Goal: Information Seeking & Learning: Learn about a topic

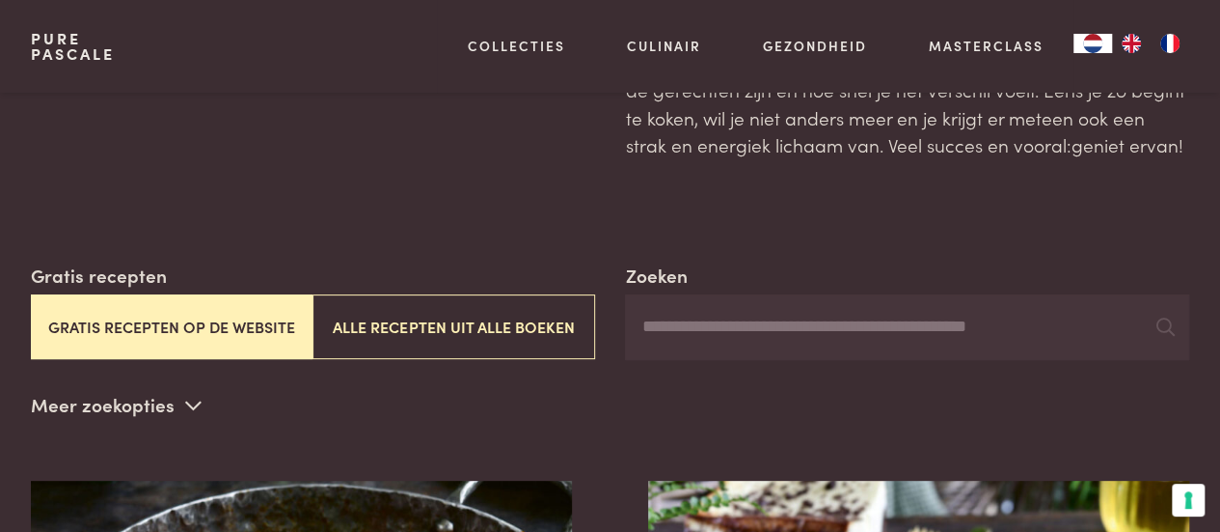
drag, startPoint x: 1222, startPoint y: 28, endPoint x: 1212, endPoint y: 41, distance: 17.2
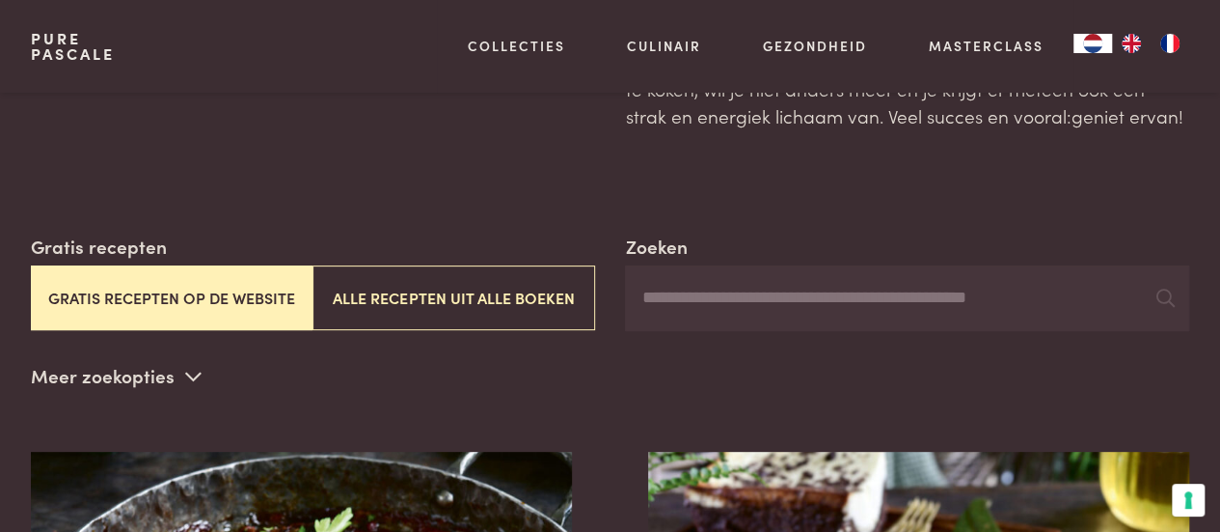
click at [776, 298] on input "Zoeken" at bounding box center [907, 298] width 564 height 66
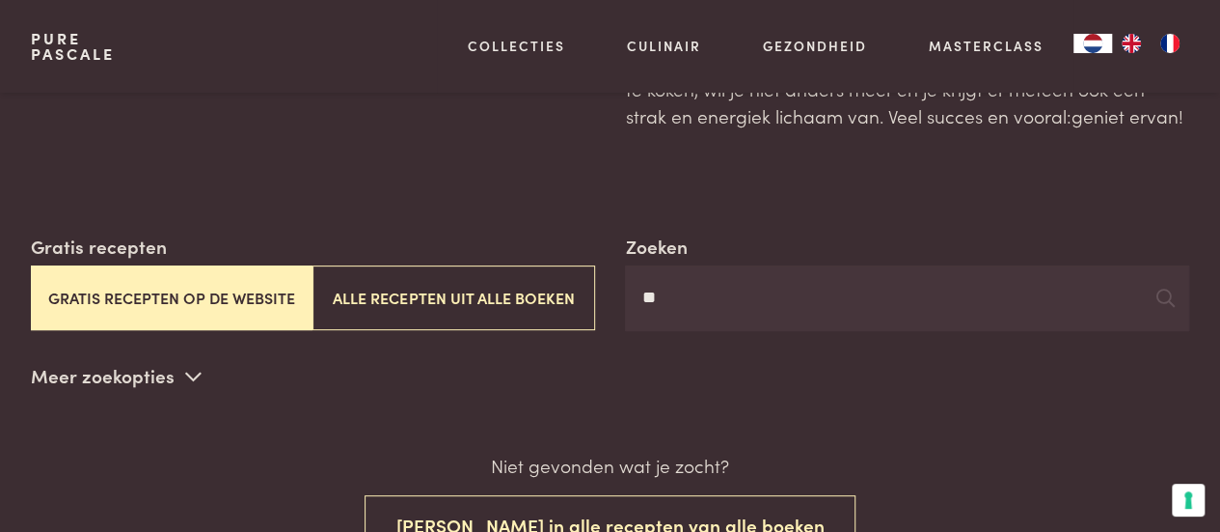
type input "*"
type input "**********"
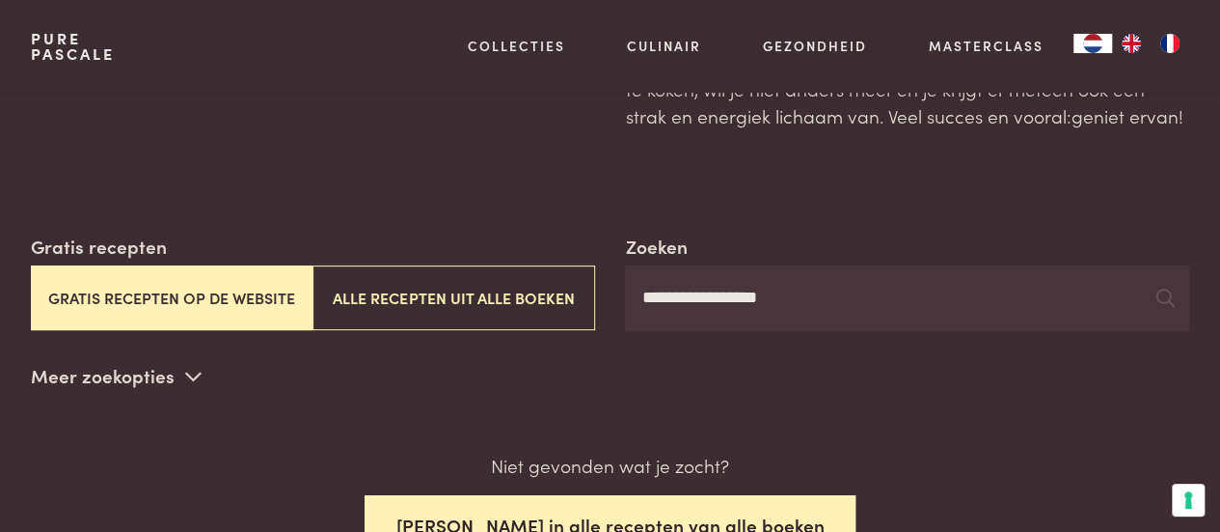
click at [704, 505] on button "Zoek in alle recepten van alle boeken" at bounding box center [611, 525] width 492 height 61
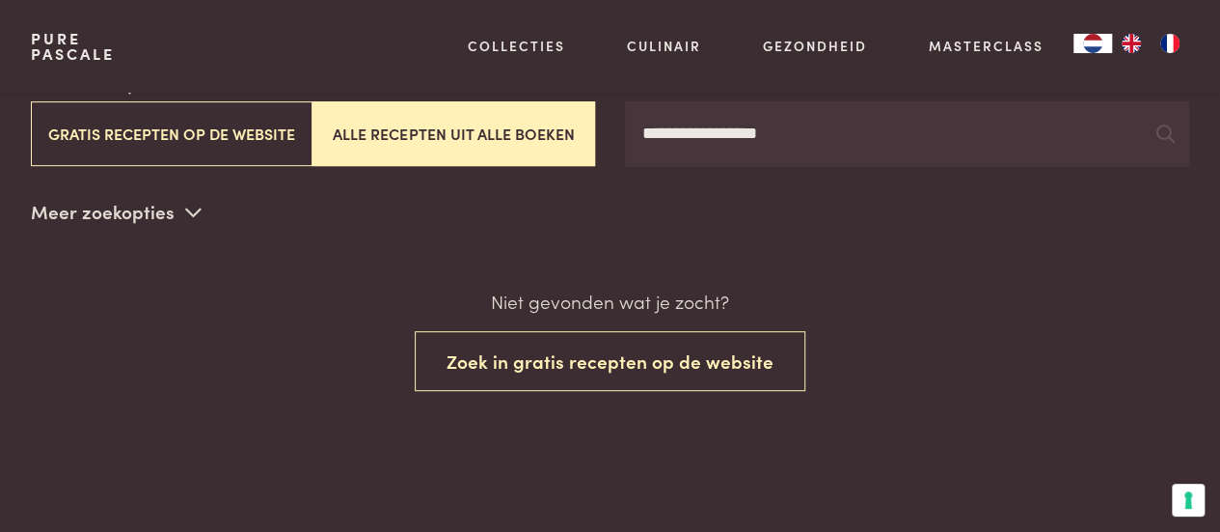
scroll to position [376, 0]
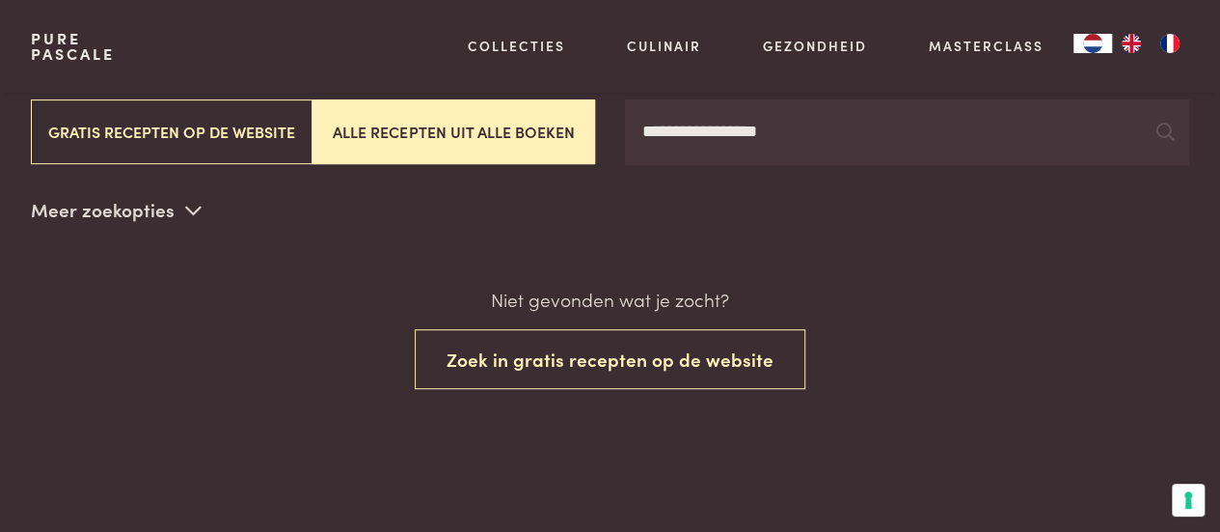
drag, startPoint x: 828, startPoint y: 123, endPoint x: 630, endPoint y: 132, distance: 198.0
click at [630, 132] on input "**********" at bounding box center [907, 132] width 564 height 66
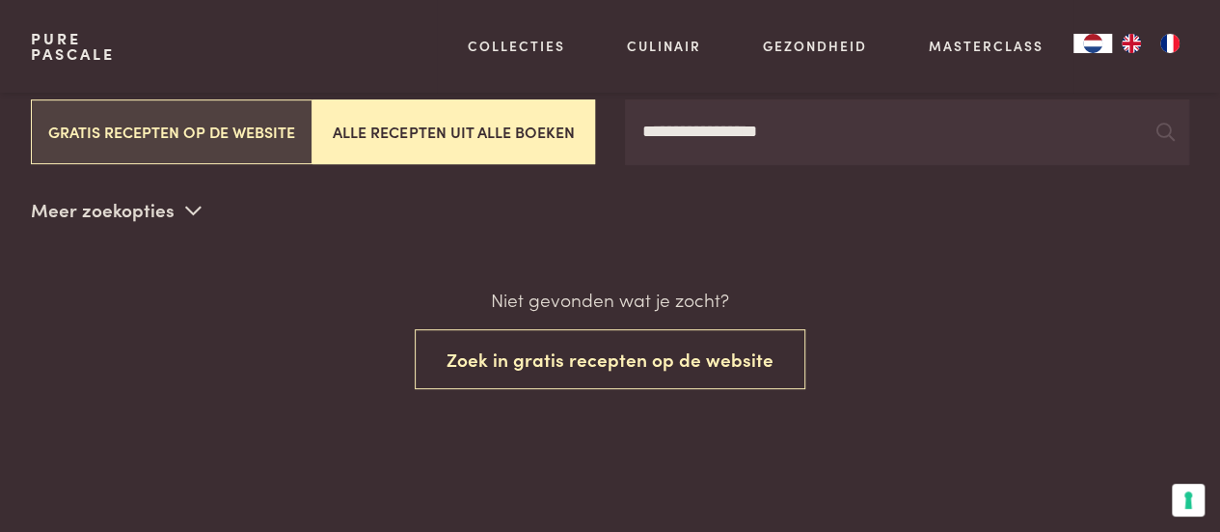
click at [262, 132] on button "Gratis recepten op de website" at bounding box center [172, 131] width 282 height 65
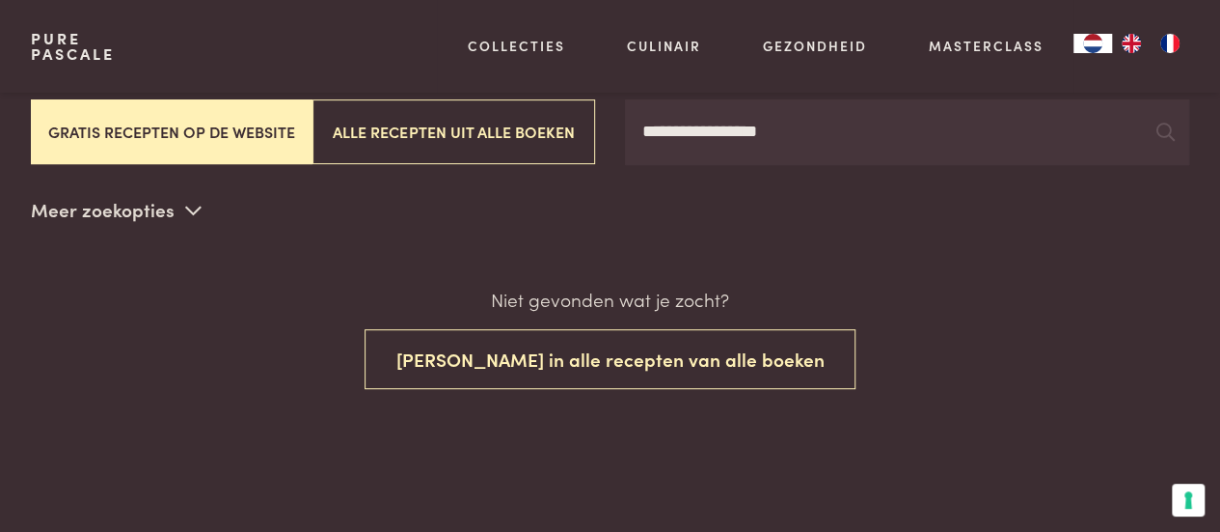
click at [262, 132] on button "Gratis recepten op de website" at bounding box center [172, 131] width 282 height 65
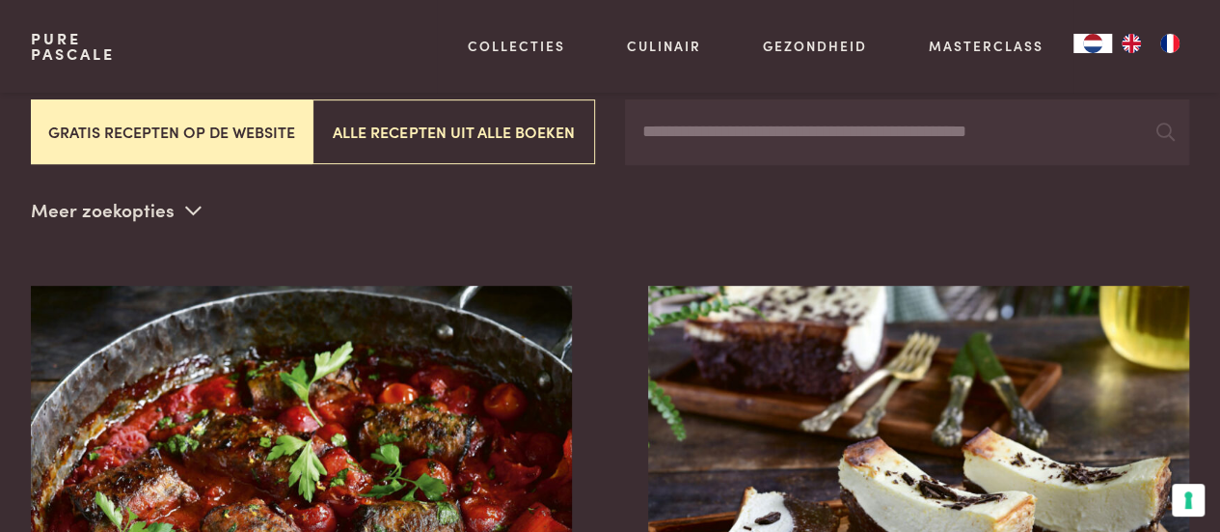
click at [233, 136] on button "Gratis recepten op de website" at bounding box center [172, 131] width 282 height 65
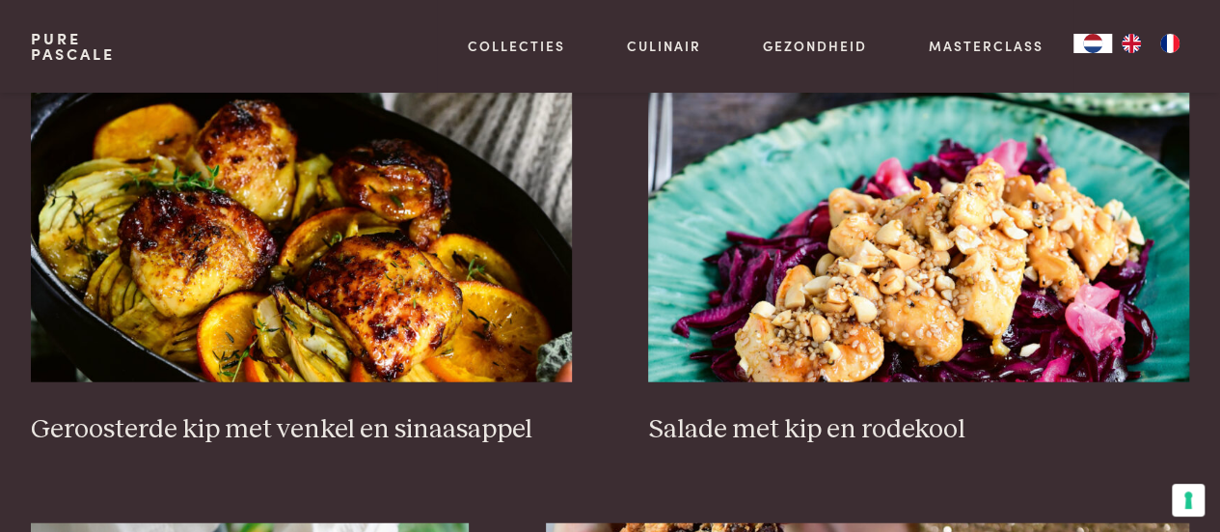
scroll to position [2290, 0]
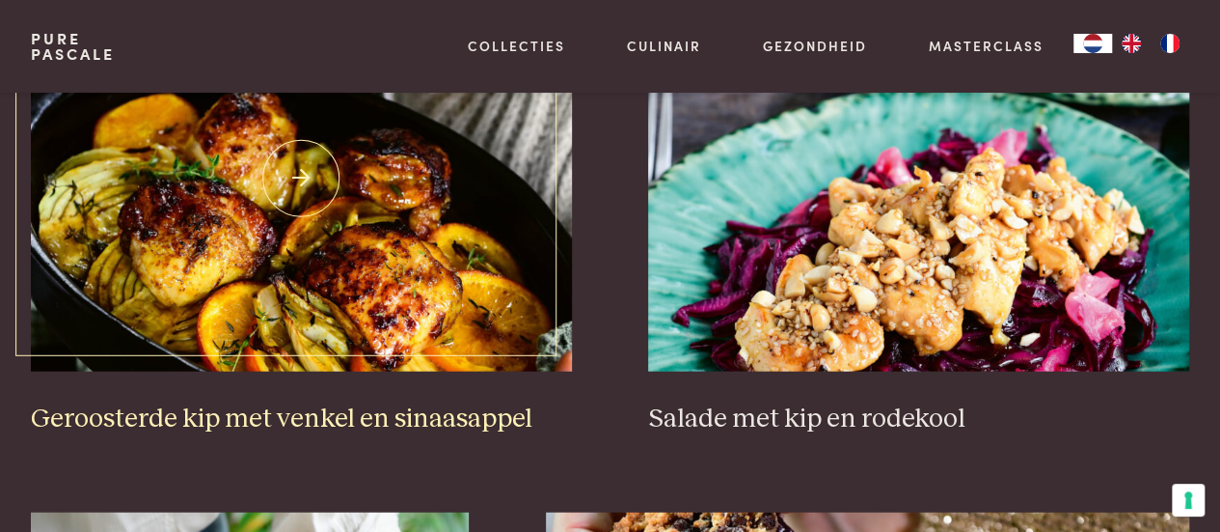
click at [389, 310] on img at bounding box center [301, 179] width 541 height 386
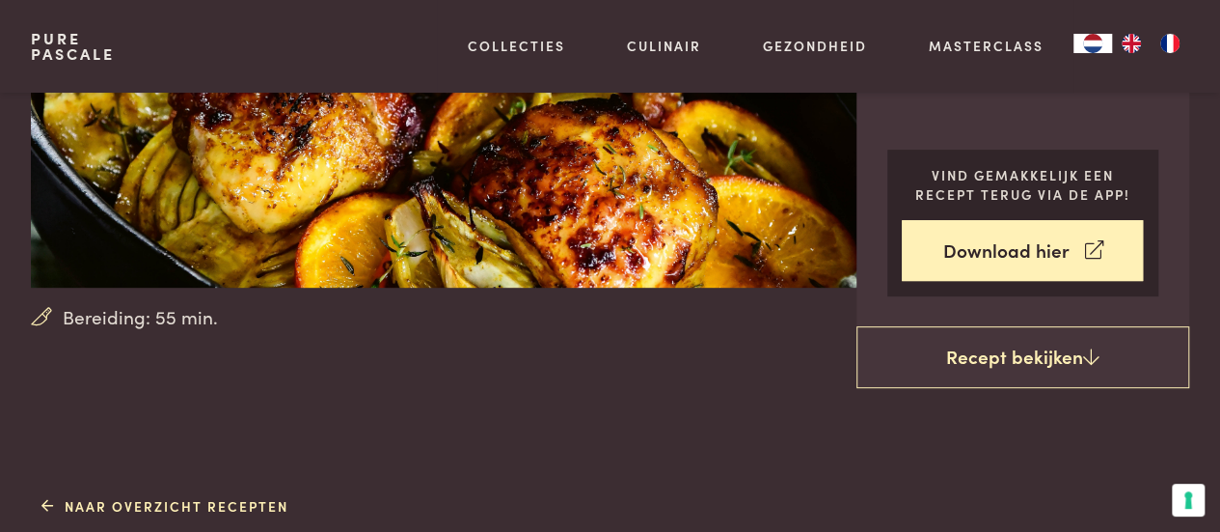
scroll to position [332, 0]
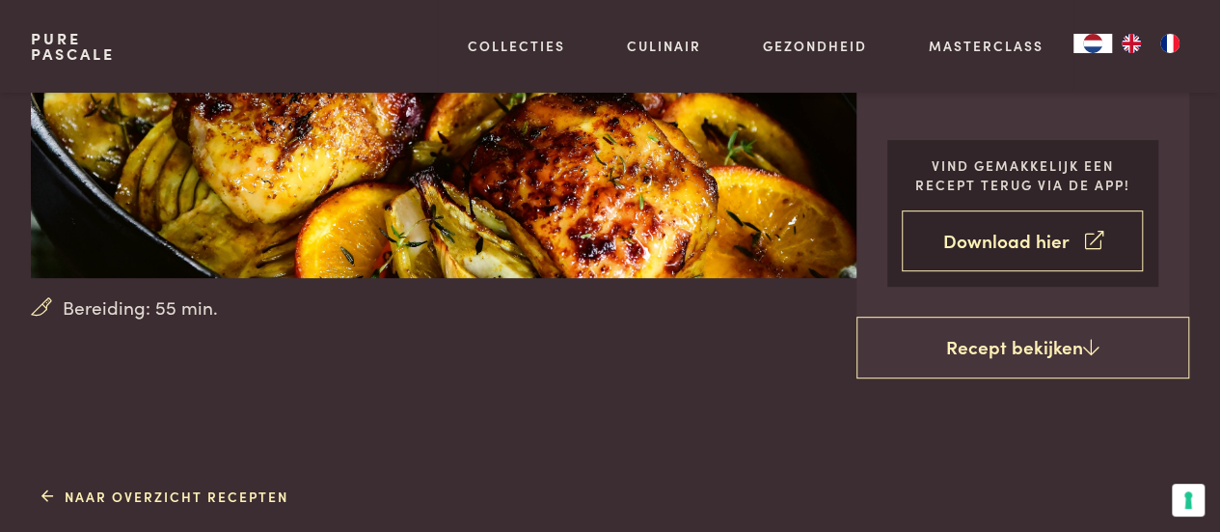
click at [1005, 248] on link "Download hier" at bounding box center [1022, 240] width 241 height 61
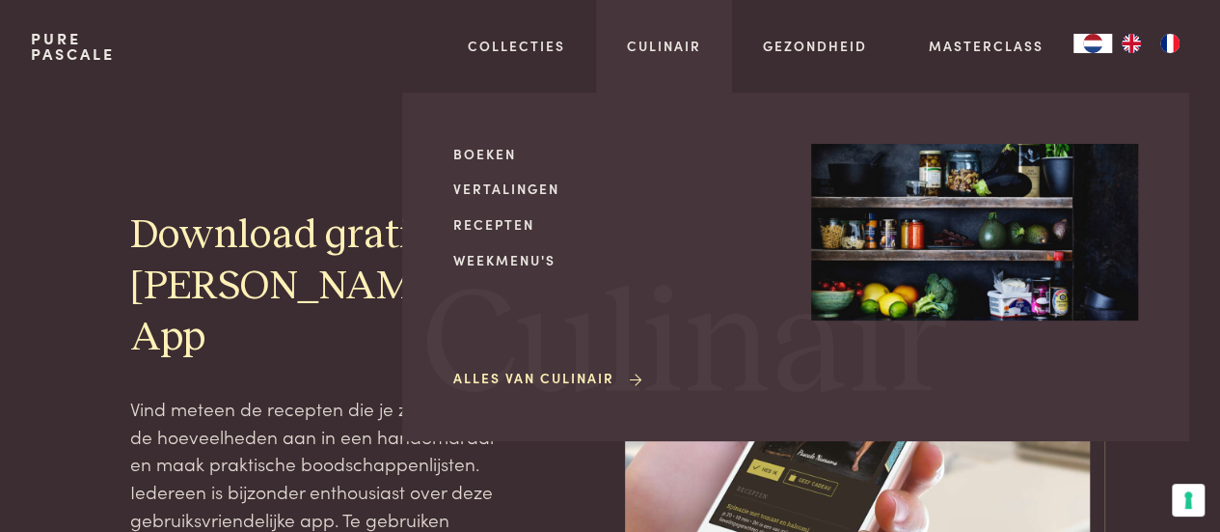
click at [469, 139] on div "Boeken Vertalingen Recepten Weekmenu's Alles van Culinair Culinair" at bounding box center [795, 267] width 787 height 348
click at [512, 227] on link "Recepten" at bounding box center [616, 224] width 327 height 20
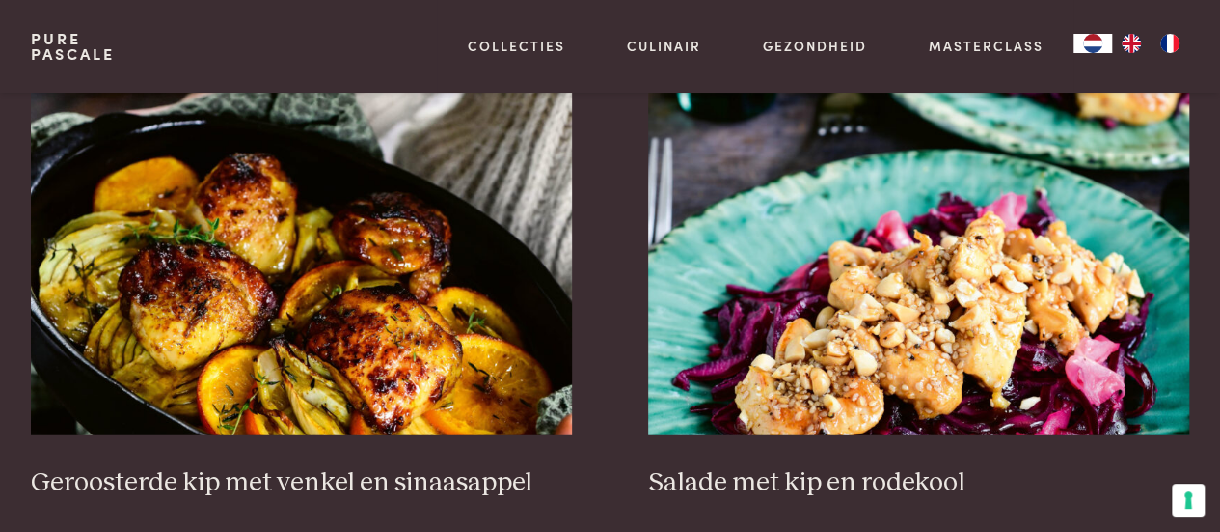
scroll to position [2236, 0]
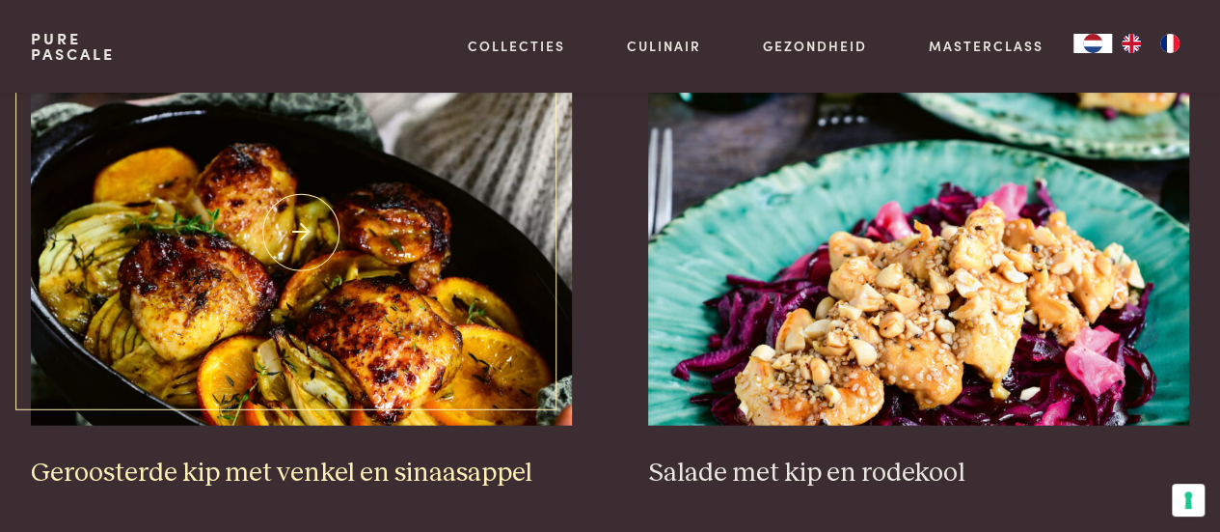
click at [343, 298] on img at bounding box center [301, 233] width 541 height 386
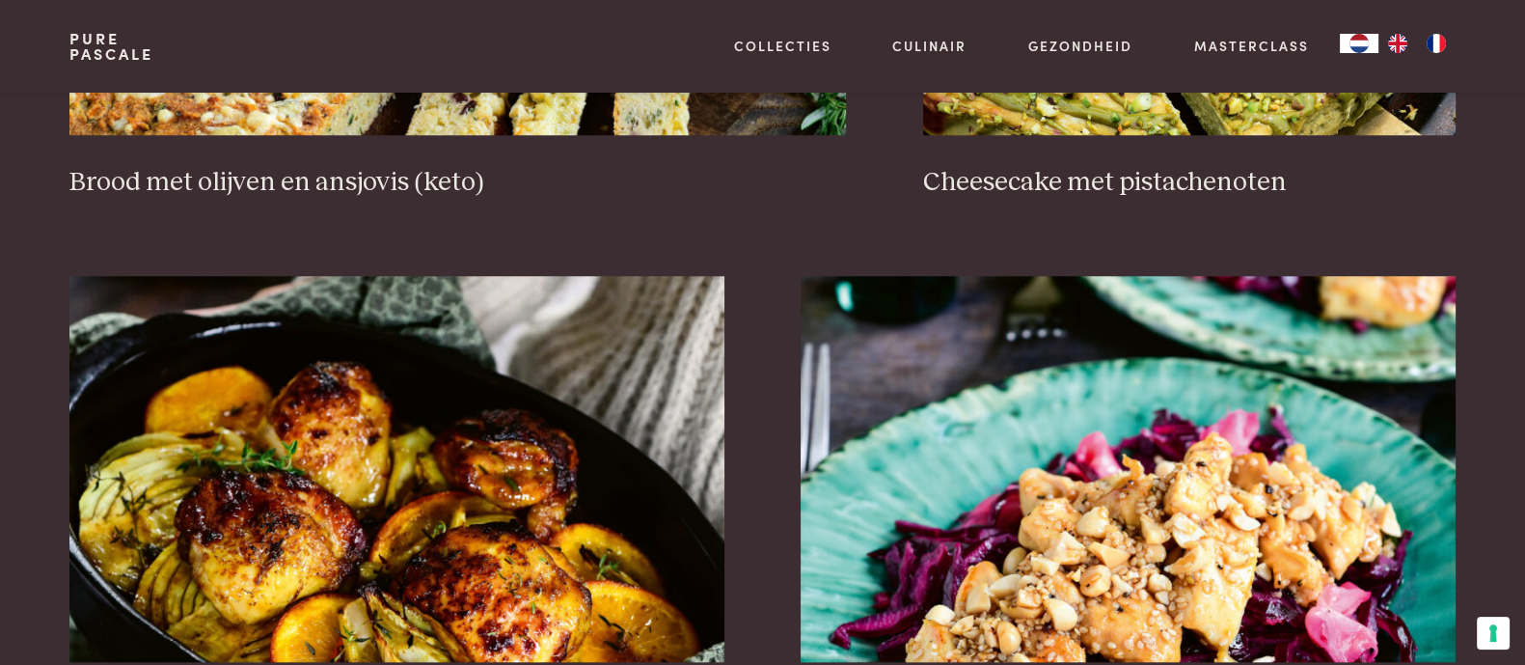
drag, startPoint x: 1504, startPoint y: 201, endPoint x: 1517, endPoint y: 207, distance: 14.2
click at [1219, 202] on section "Zoeken Gratis recepten Gratis recepten op de website Alle recepten uit alle boe…" at bounding box center [762, 61] width 1525 height 3709
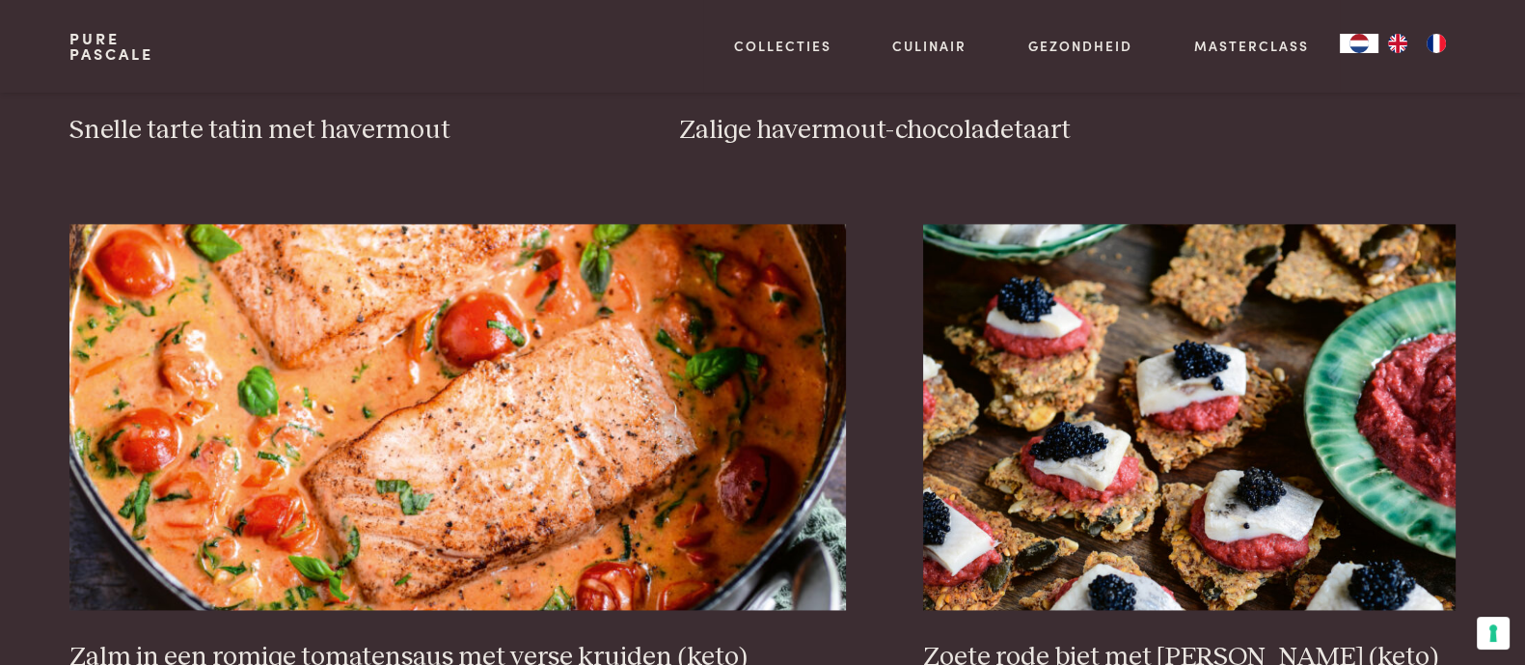
scroll to position [3362, 0]
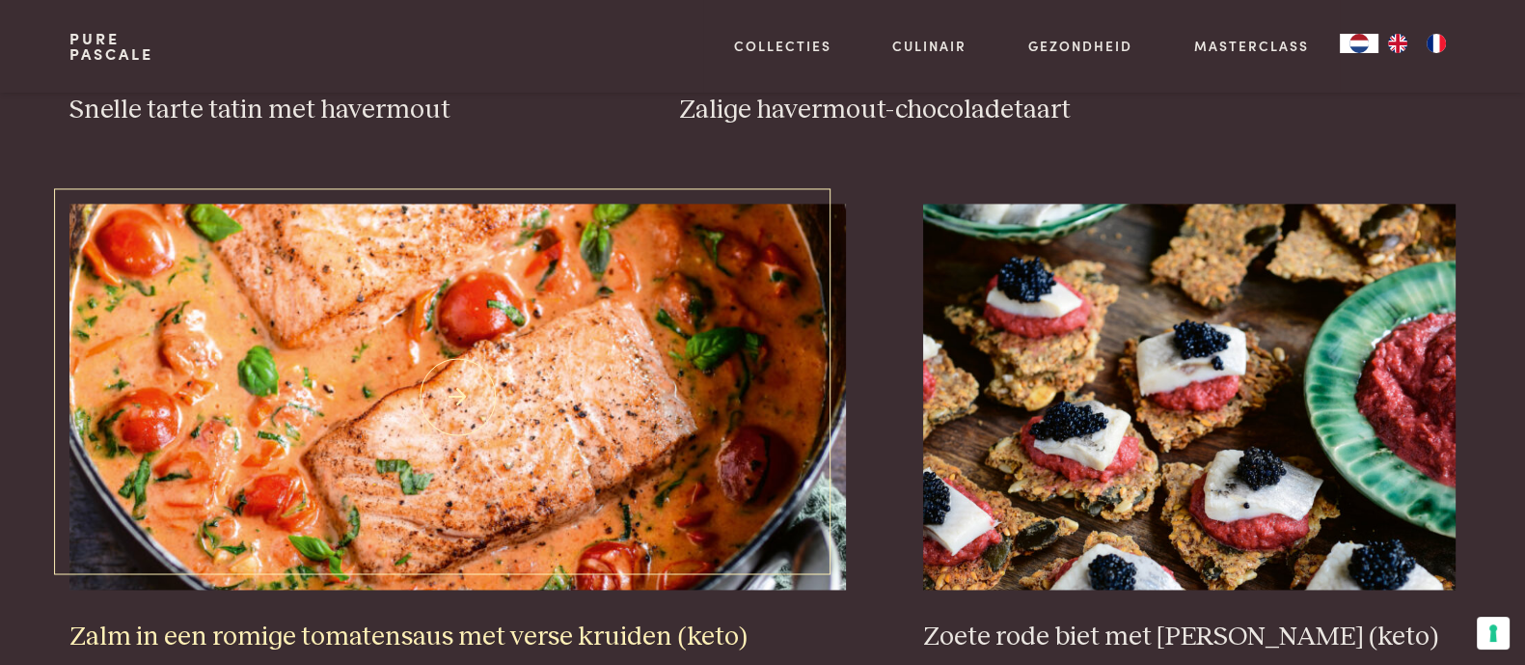
drag, startPoint x: 544, startPoint y: 379, endPoint x: 439, endPoint y: 426, distance: 115.3
click at [439, 426] on img at bounding box center [457, 397] width 777 height 386
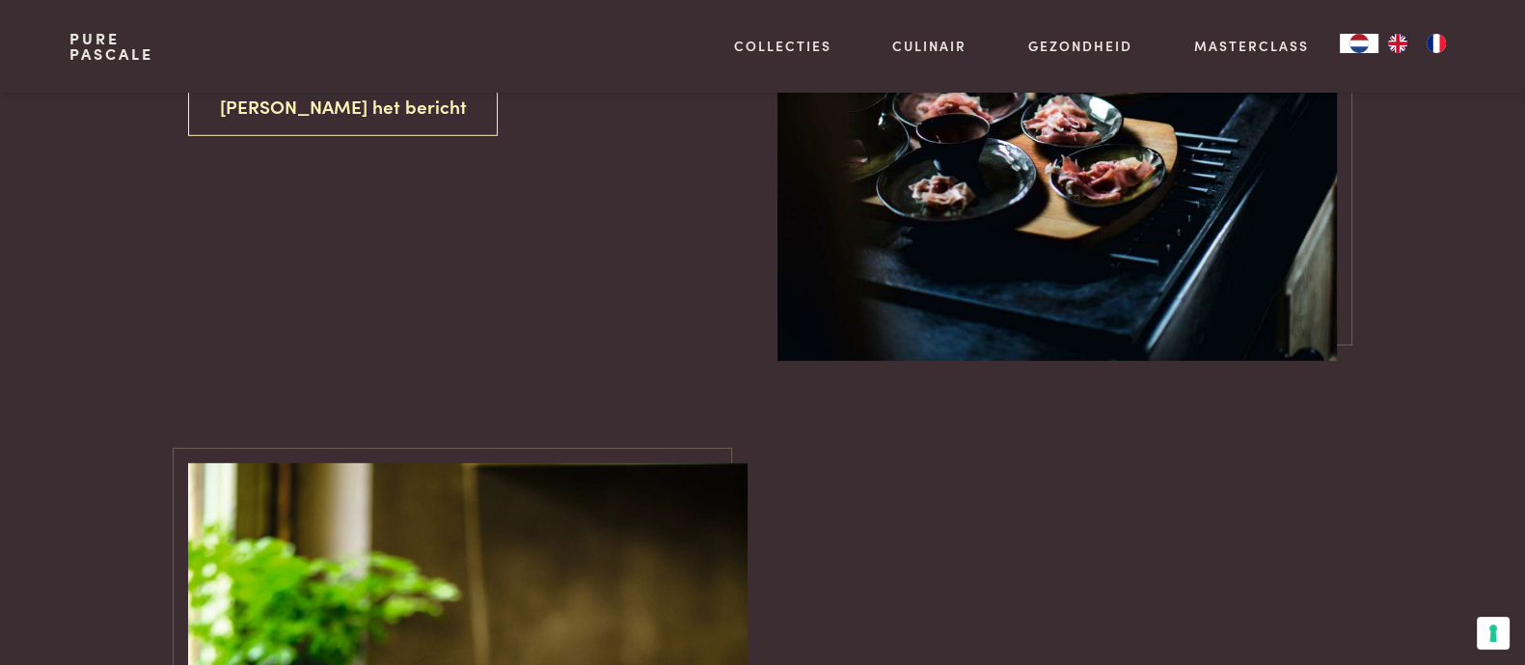
scroll to position [7350, 0]
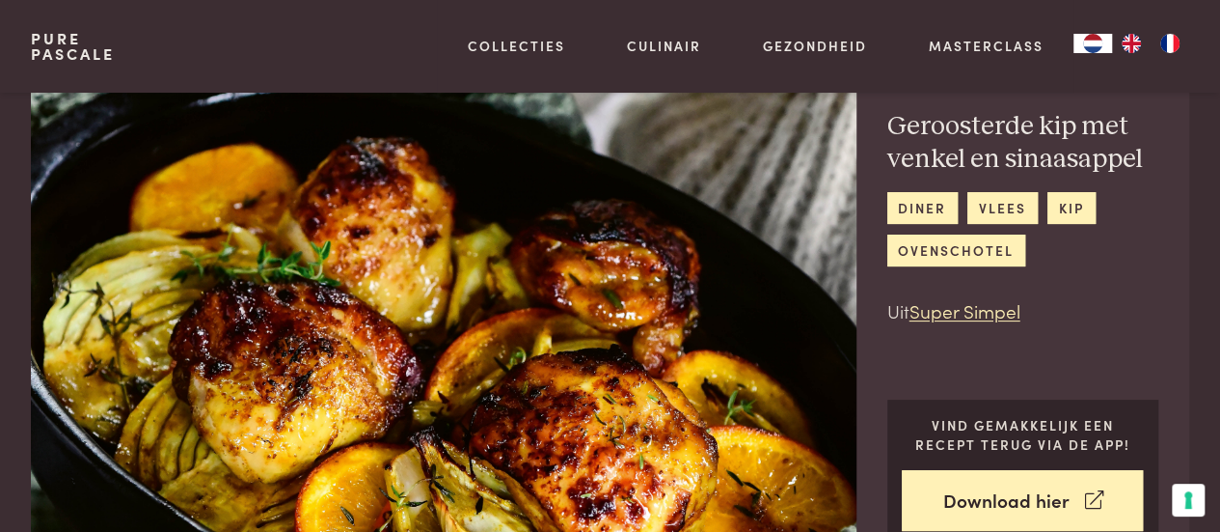
scroll to position [87, 0]
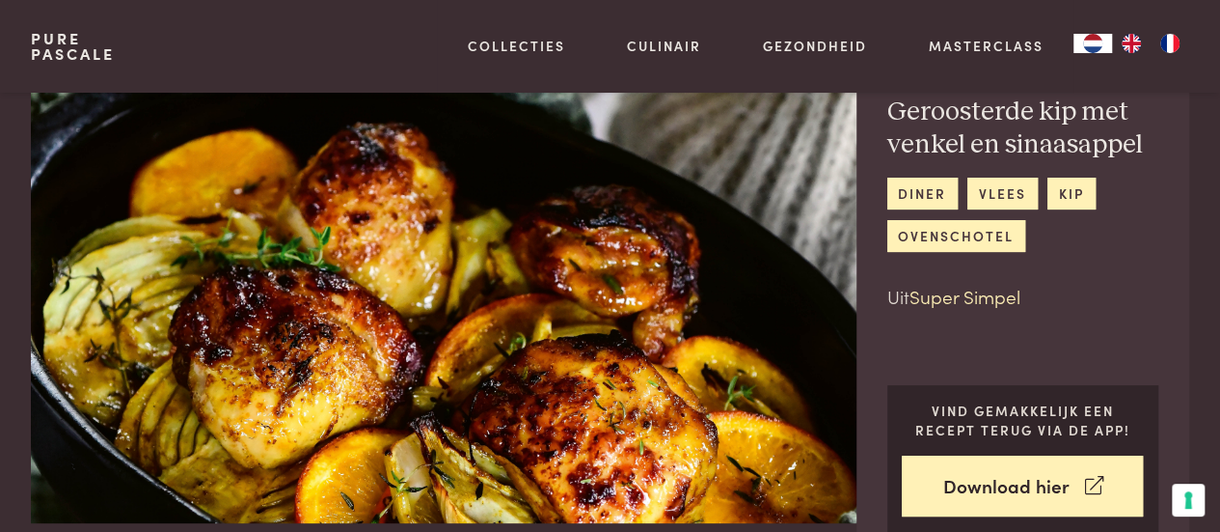
click at [985, 296] on link "Super Simpel" at bounding box center [965, 296] width 111 height 26
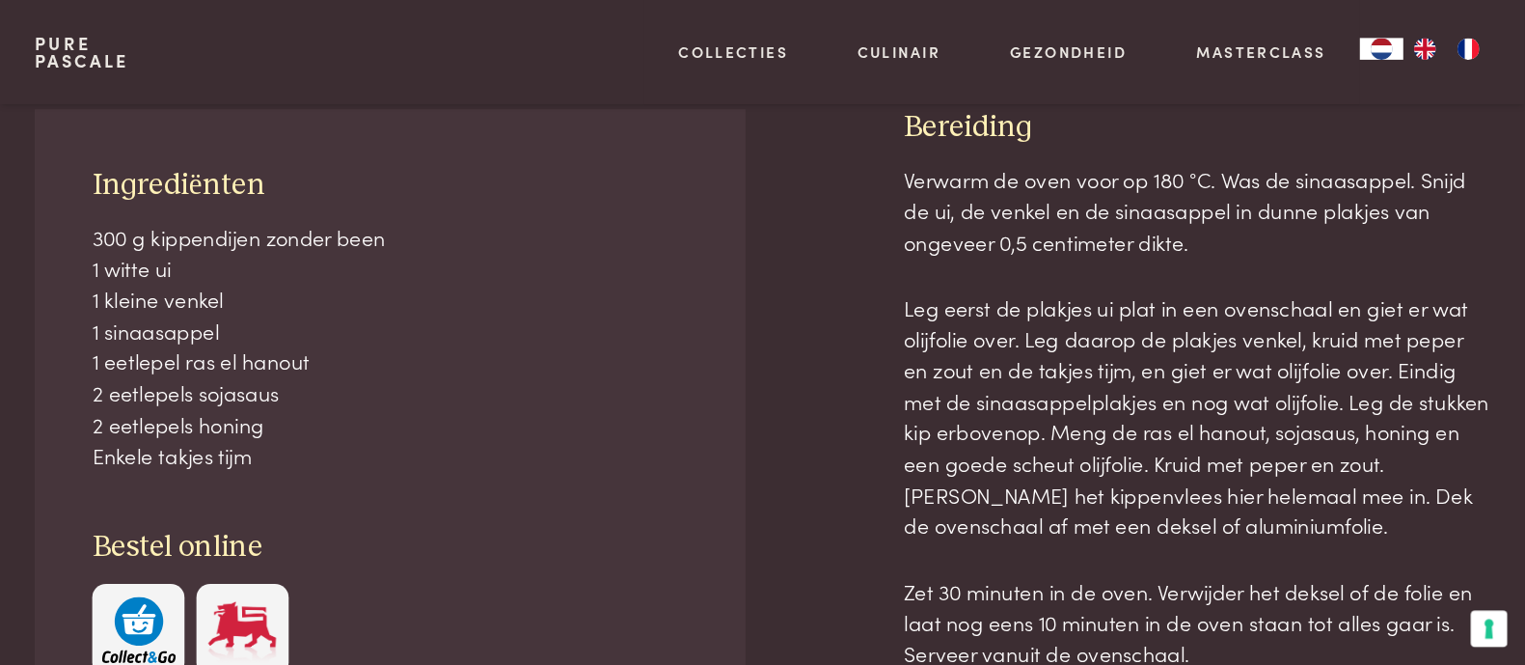
scroll to position [884, 0]
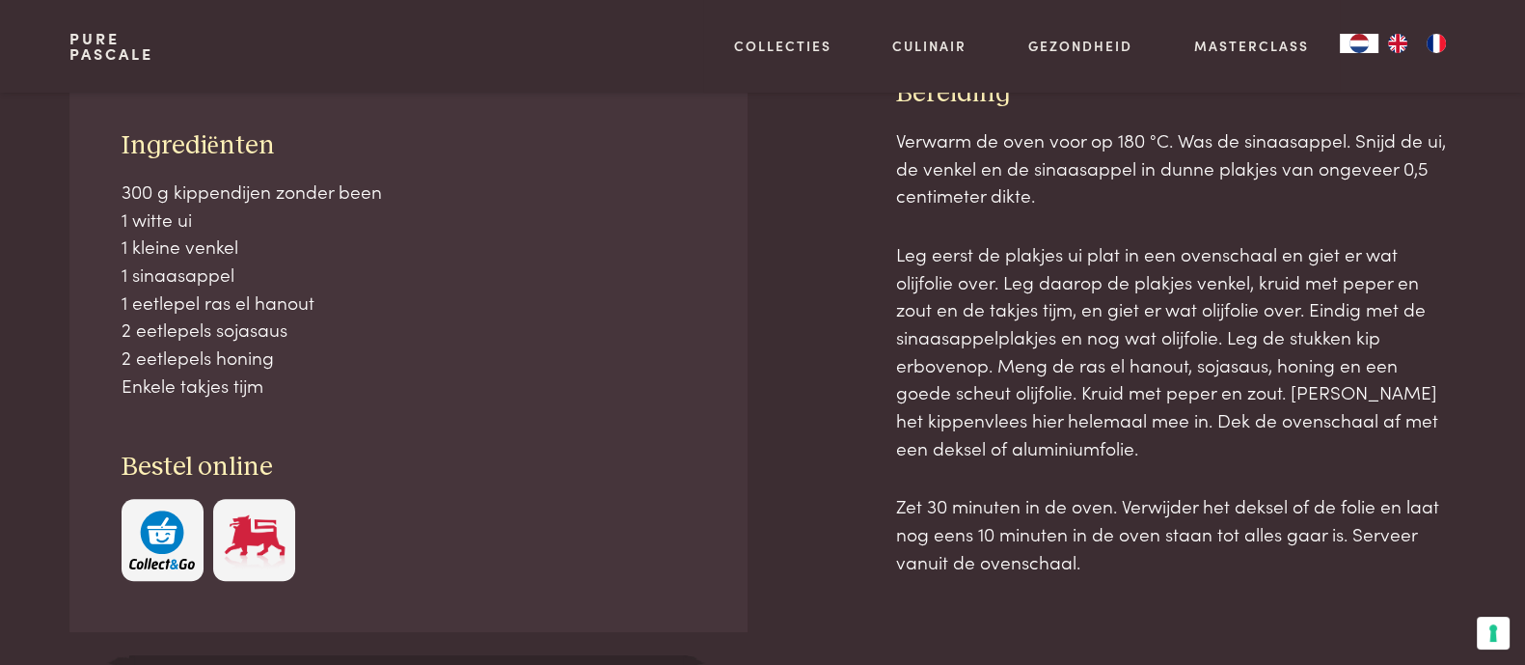
drag, startPoint x: 1221, startPoint y: 1, endPoint x: 632, endPoint y: 423, distance: 724.7
click at [632, 423] on div "Ingrediënten 300 g kippendijen zonder been 1 witte ui 1 kleine venkel 1 sinaasa…" at bounding box center [407, 354] width 677 height 555
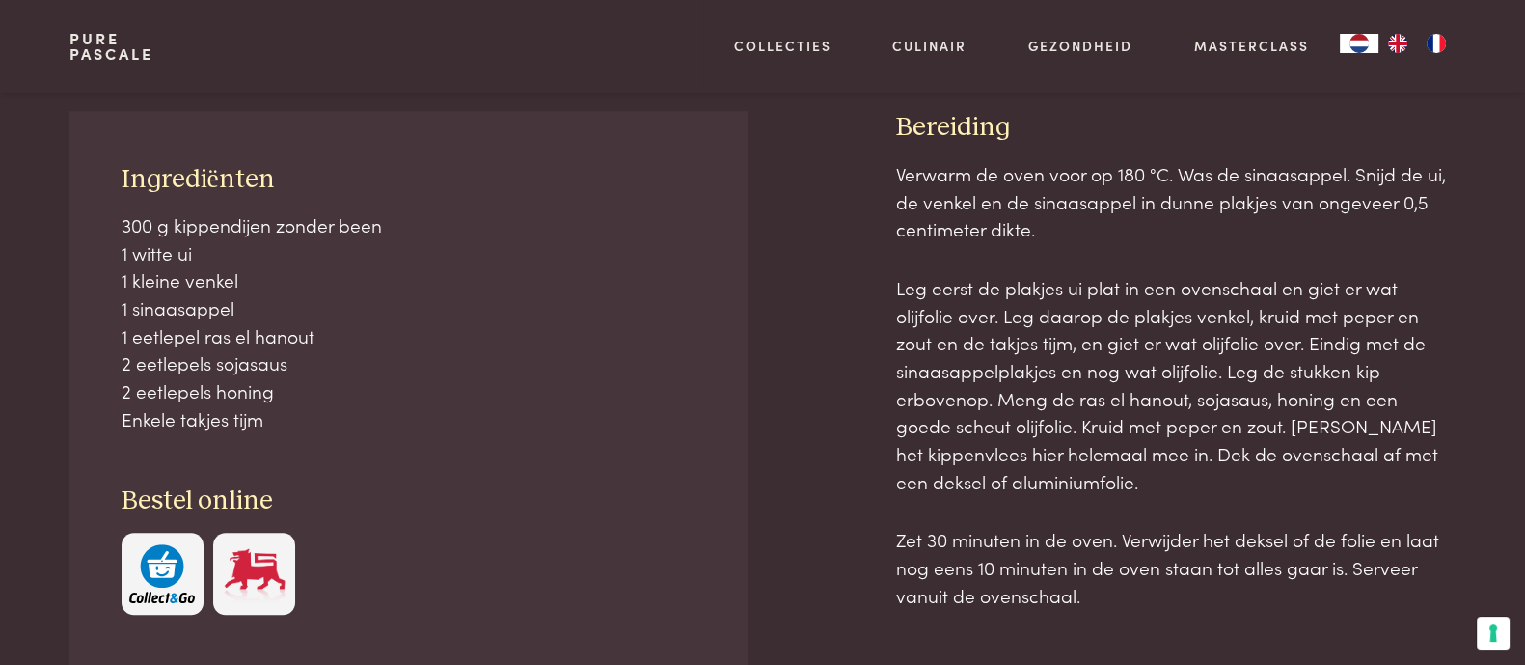
scroll to position [835, 0]
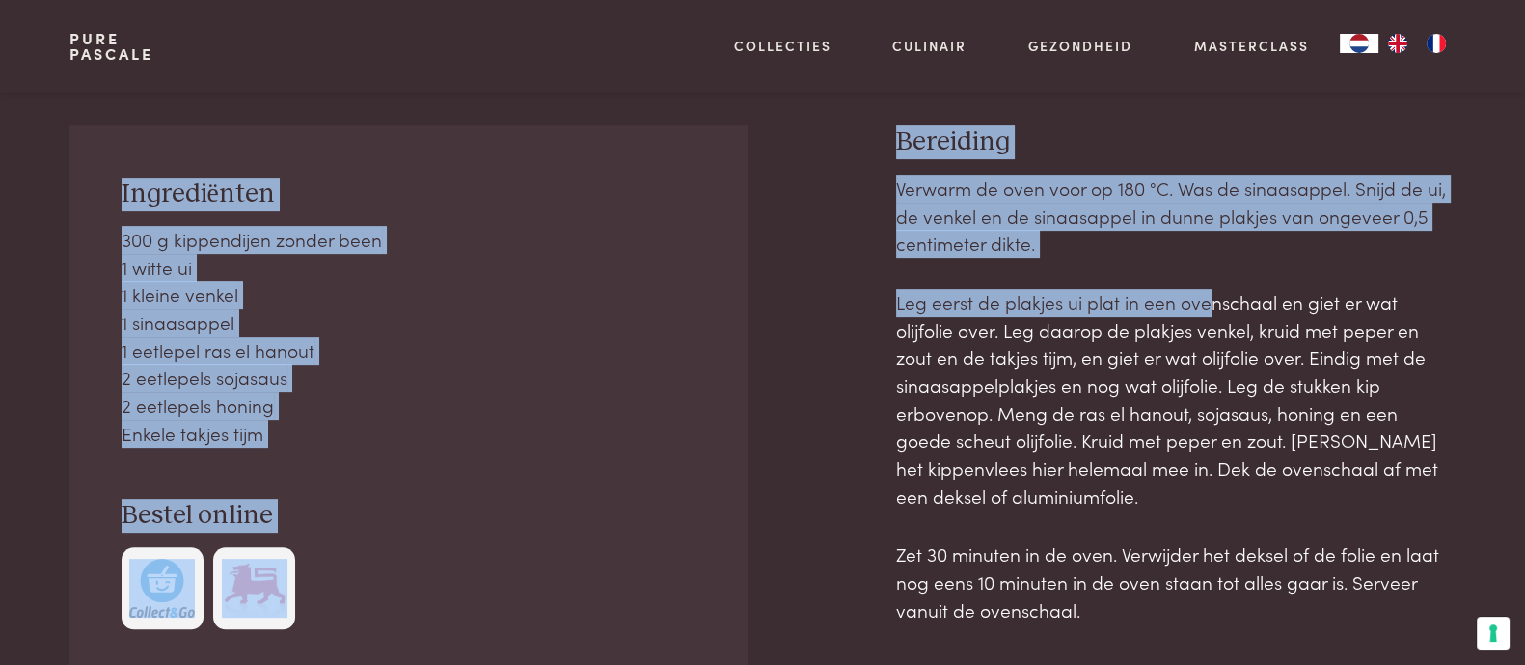
drag, startPoint x: 90, startPoint y: 103, endPoint x: 1207, endPoint y: 284, distance: 1131.6
click at [1207, 284] on div "Naar overzicht recepten Ingrediënten 300 g kippendijen zonder been 1 witte ui 1…" at bounding box center [763, 429] width 1447 height 762
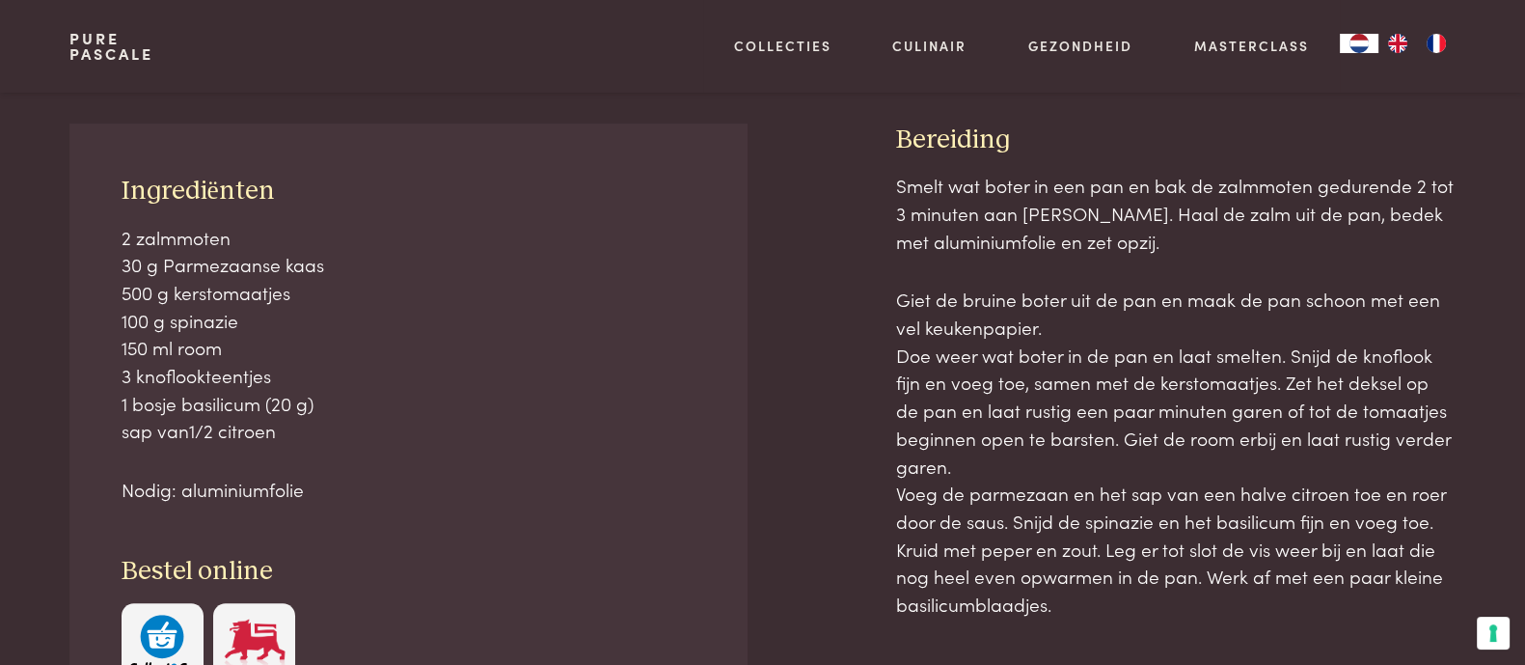
scroll to position [834, 0]
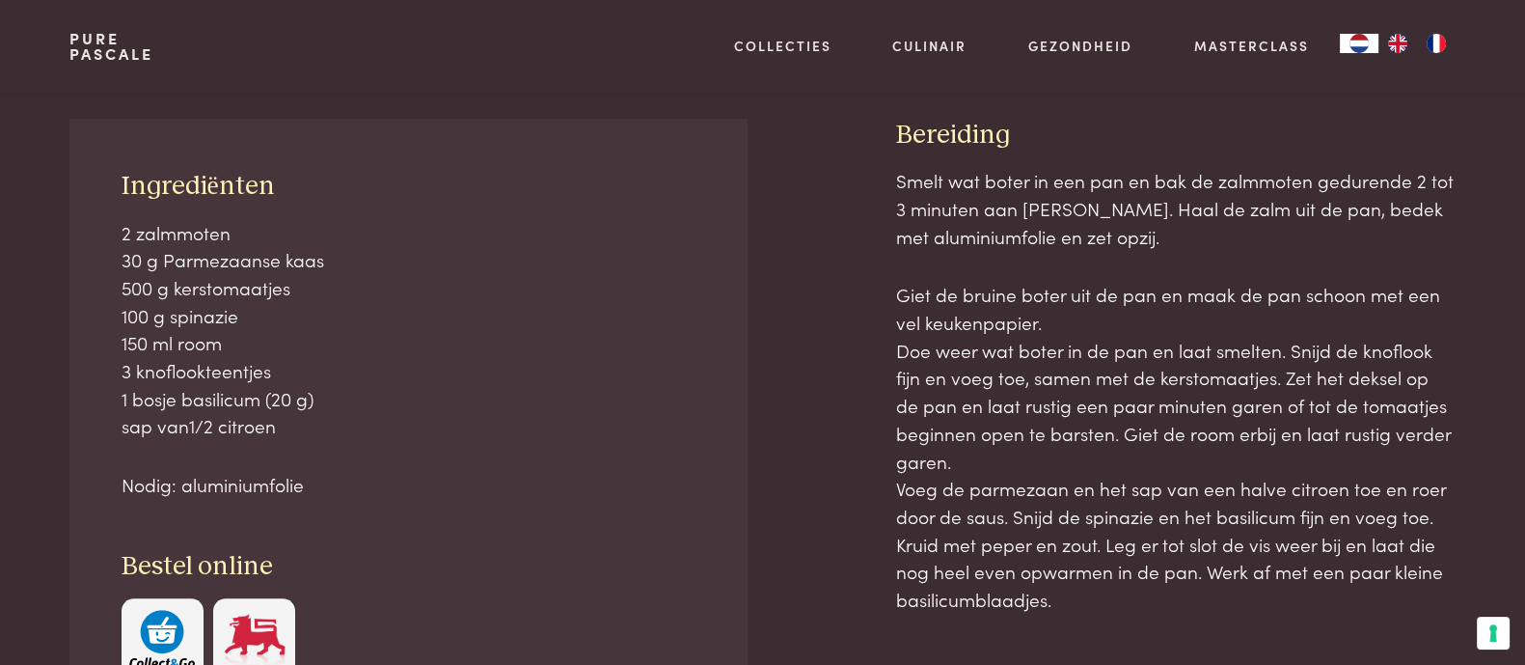
drag, startPoint x: 70, startPoint y: 101, endPoint x: 85, endPoint y: 109, distance: 16.4
click at [85, 109] on div "Naar overzicht recepten Ingrediënten 2 zalmmoten 30 g Parmezaanse kaas 500 g ke…" at bounding box center [763, 451] width 1447 height 821
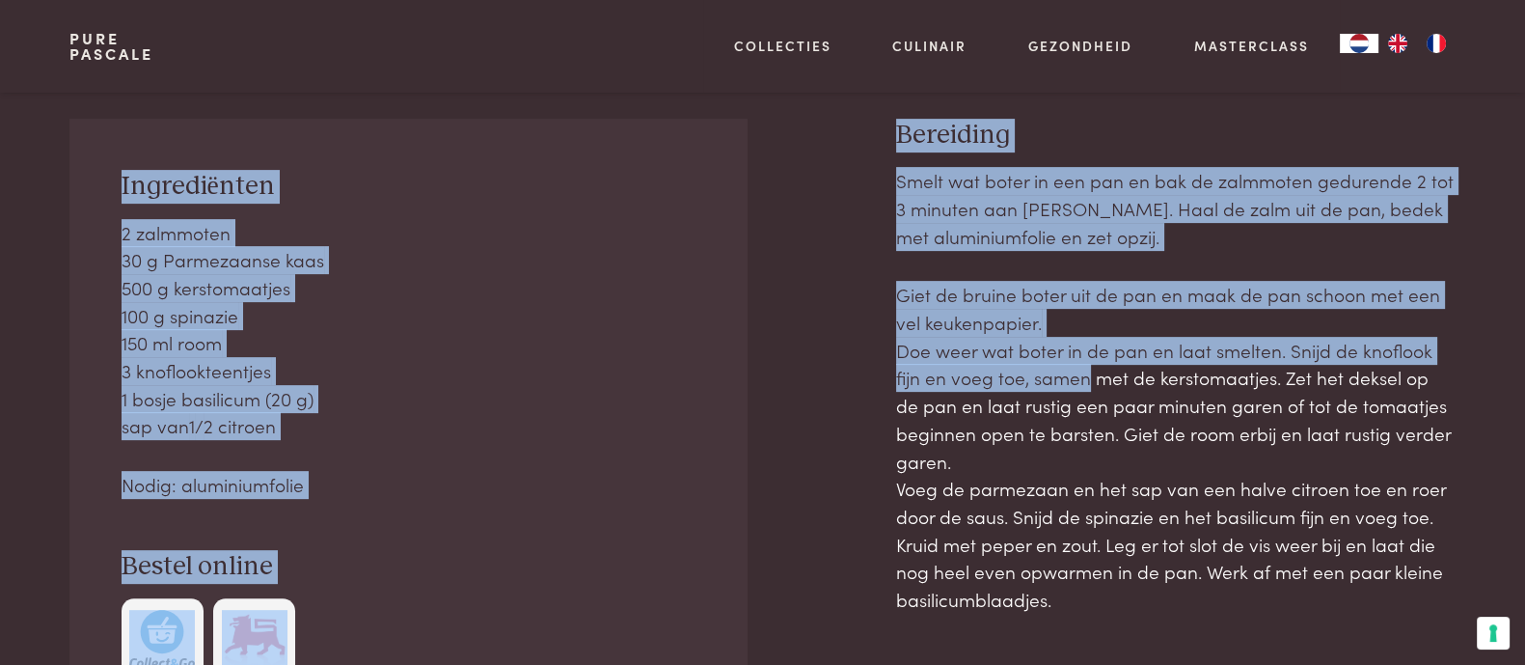
drag, startPoint x: 53, startPoint y: 96, endPoint x: 835, endPoint y: 250, distance: 797.5
click at [835, 250] on div "Naar overzicht recepten Ingrediënten 2 zalmmoten 30 g Parmezaanse kaas 500 g ke…" at bounding box center [763, 451] width 1447 height 821
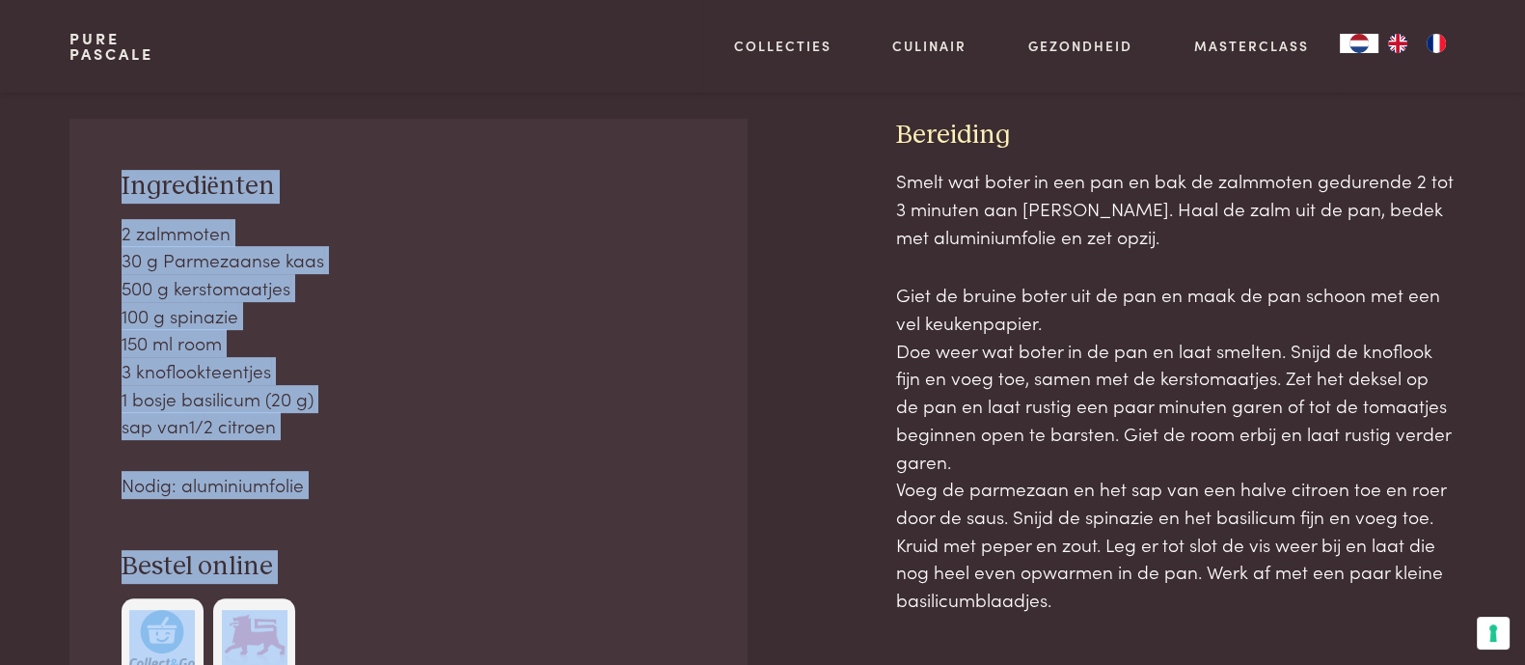
click at [123, 95] on div "Naar overzicht recepten Ingrediënten 2 zalmmoten 30 g Parmezaanse kaas 500 g ke…" at bounding box center [763, 451] width 1447 height 821
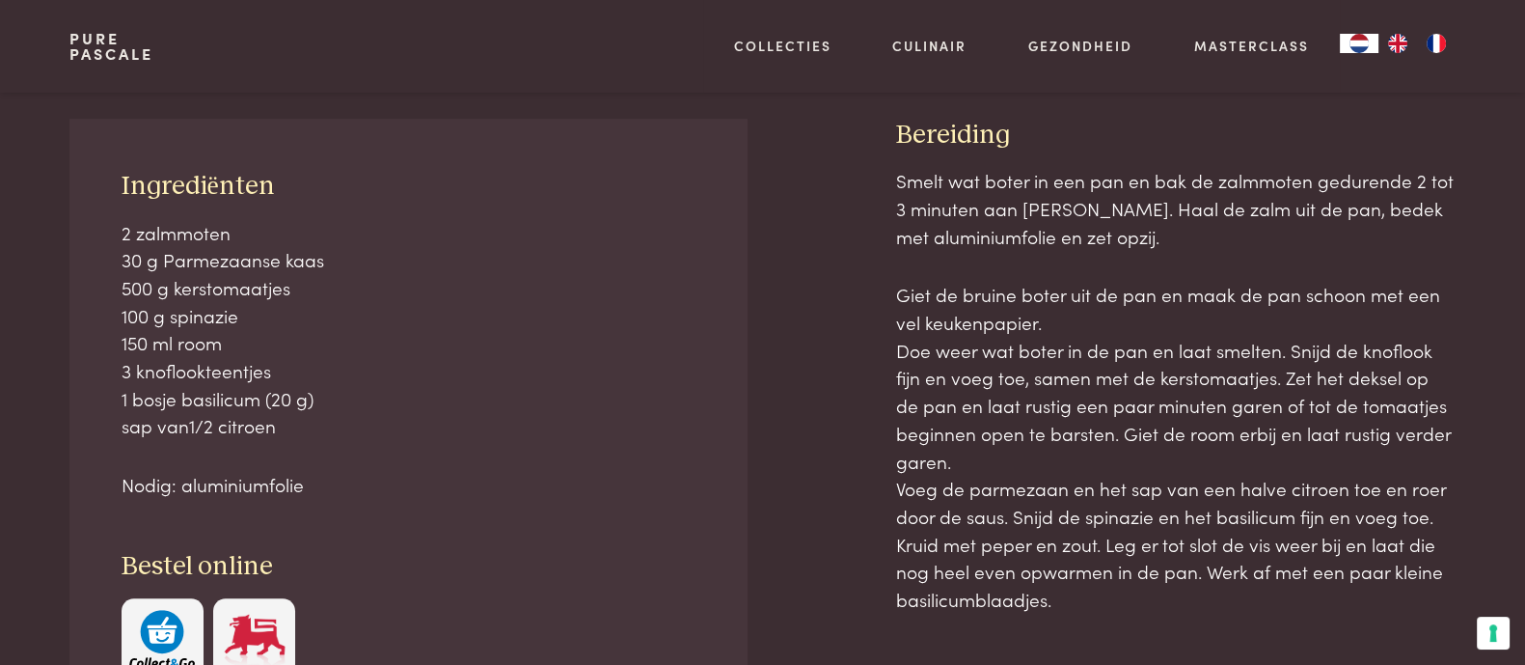
click at [91, 113] on div "Naar overzicht recepten Ingrediënten 2 zalmmoten 30 g Parmezaanse kaas 500 g ke…" at bounding box center [763, 451] width 1447 height 821
drag, startPoint x: 53, startPoint y: 86, endPoint x: 233, endPoint y: 199, distance: 212.0
